Goal: Transaction & Acquisition: Book appointment/travel/reservation

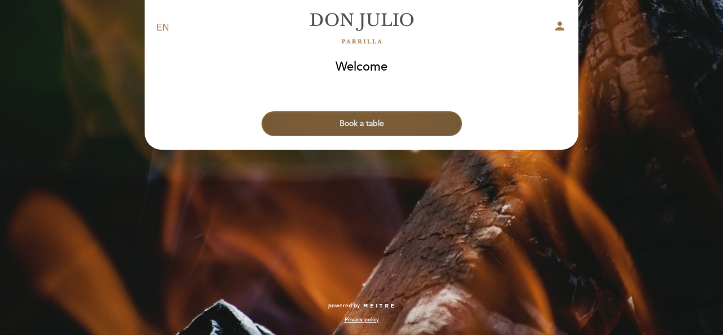
click at [344, 123] on button "Book a table" at bounding box center [362, 123] width 201 height 25
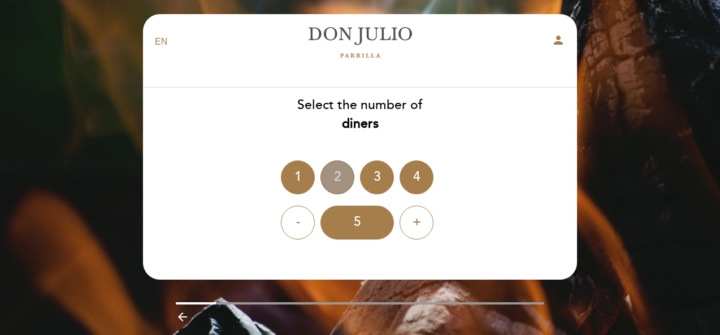
click at [345, 184] on div "2" at bounding box center [337, 177] width 34 height 34
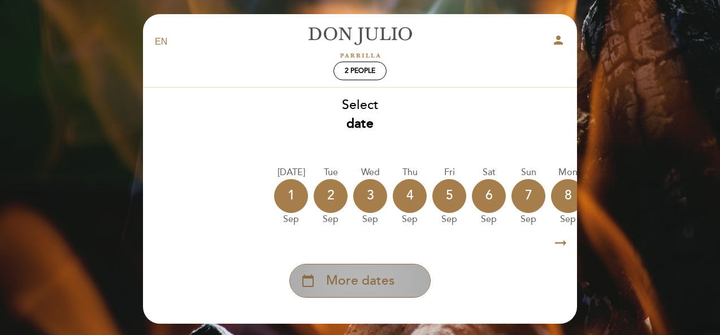
click at [350, 287] on span "More dates" at bounding box center [360, 281] width 68 height 19
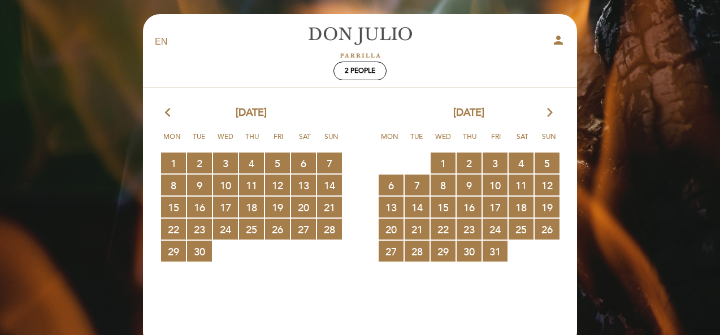
click at [555, 115] on div "[DATE] arrow_forward_ios" at bounding box center [468, 113] width 217 height 15
click at [551, 112] on icon "arrow_forward_ios" at bounding box center [550, 113] width 10 height 15
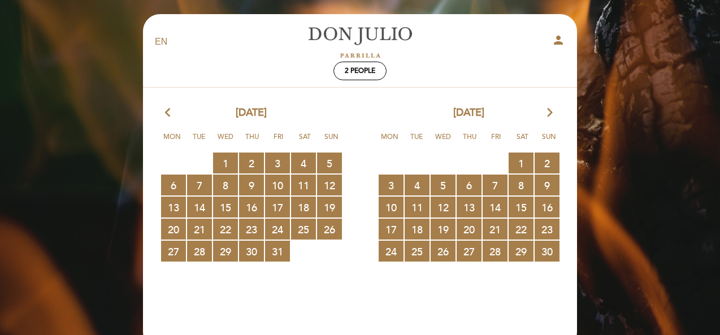
click at [551, 112] on icon "arrow_forward_ios" at bounding box center [550, 113] width 10 height 15
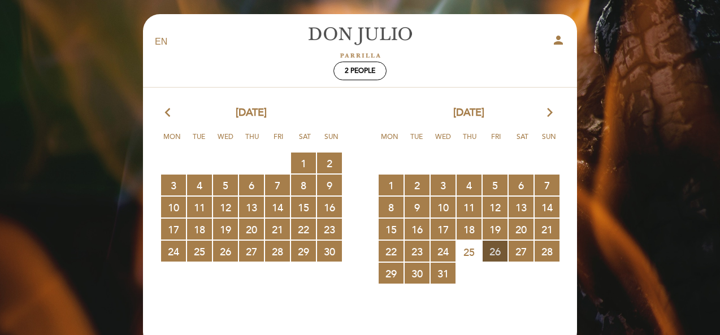
click at [496, 249] on span "26 RESERVATIONS AVAILABLE" at bounding box center [494, 251] width 25 height 21
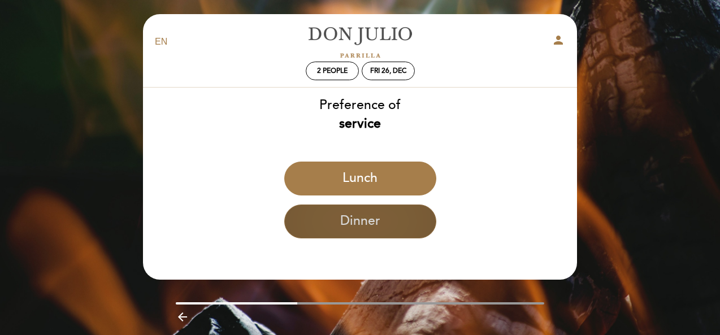
click at [367, 227] on button "Dinner" at bounding box center [360, 221] width 152 height 34
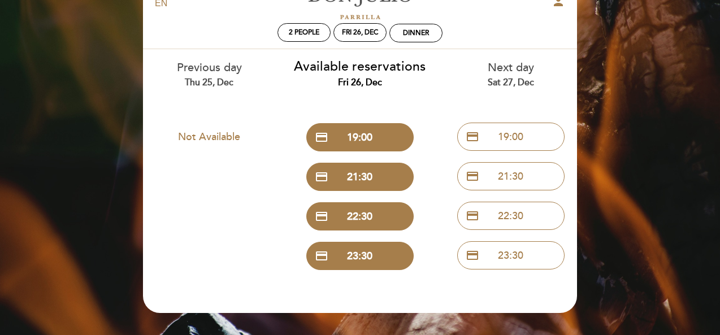
scroll to position [56, 0]
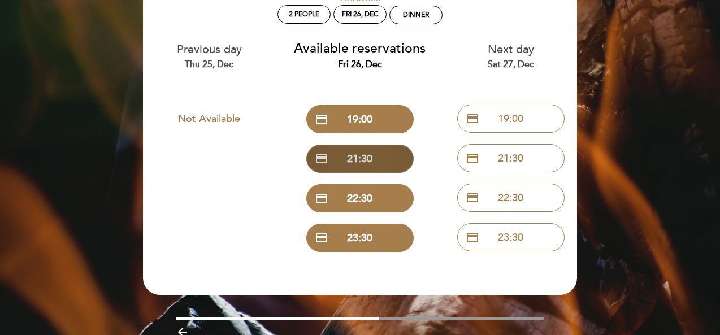
click at [365, 162] on button "credit_card 21:30" at bounding box center [359, 159] width 107 height 28
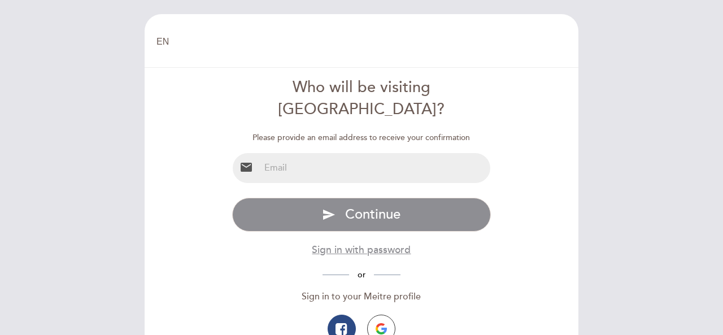
click at [336, 153] on input "email" at bounding box center [375, 168] width 231 height 30
type input "[EMAIL_ADDRESS][DOMAIN_NAME]"
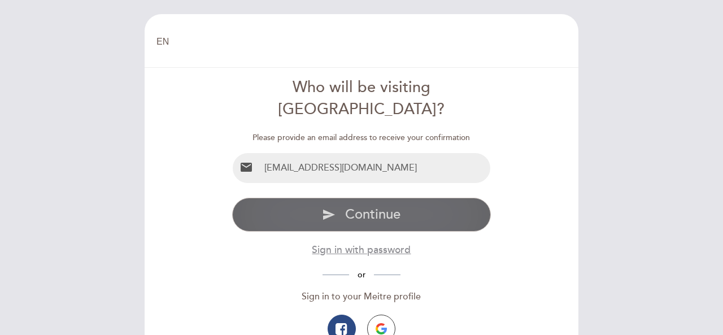
click at [365, 206] on span "Continue" at bounding box center [372, 214] width 55 height 16
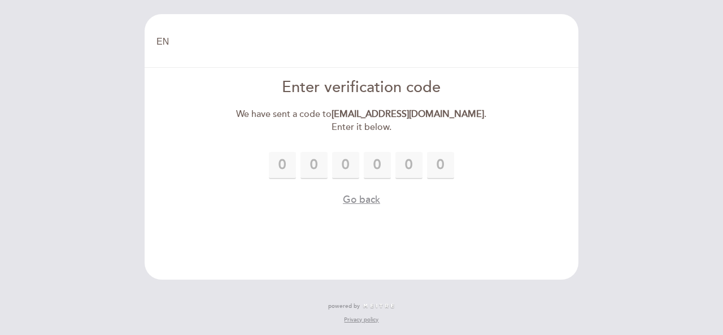
type input "5"
type input "6"
type input "4"
type input "9"
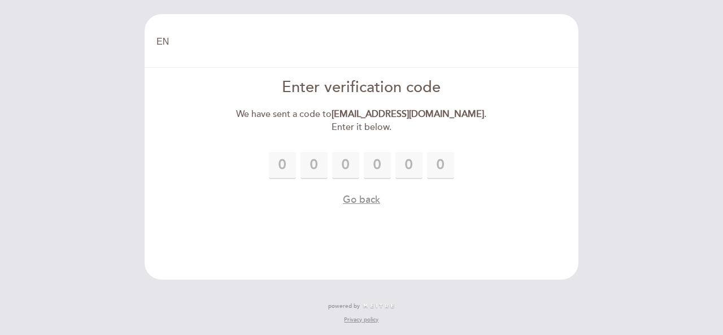
type input "0"
